Goal: Transaction & Acquisition: Obtain resource

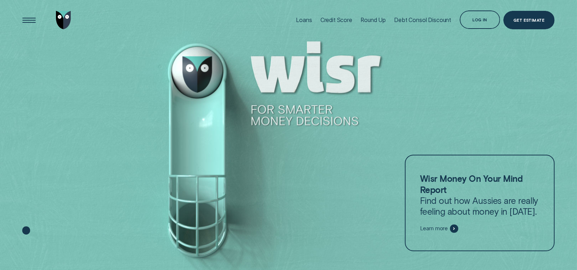
click at [298, 20] on div "Loans" at bounding box center [304, 20] width 16 height 7
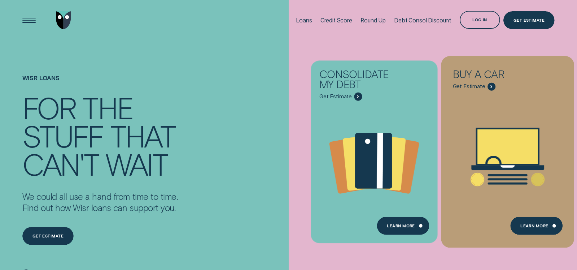
click at [472, 87] on span "Get Estimate" at bounding box center [469, 86] width 32 height 7
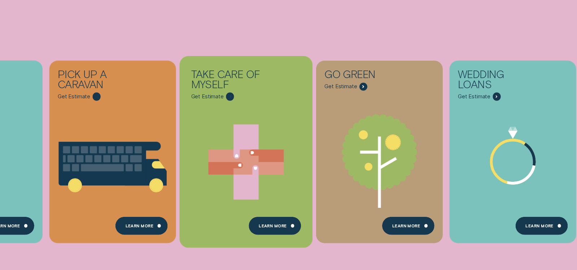
scroll to position [269, 0]
